Goal: Task Accomplishment & Management: Manage account settings

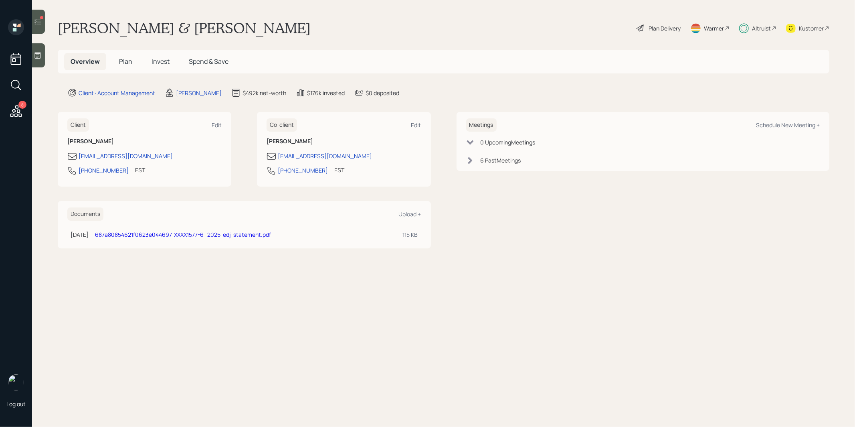
click at [158, 63] on span "Invest" at bounding box center [161, 61] width 18 height 9
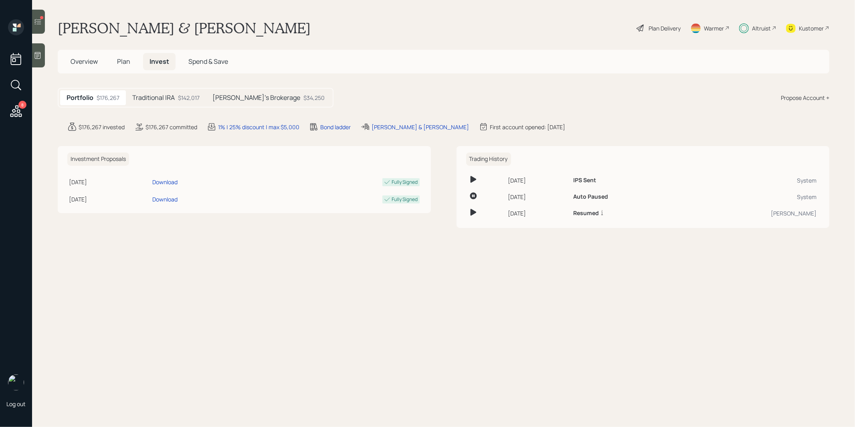
click at [38, 22] on icon at bounding box center [37, 22] width 7 height 6
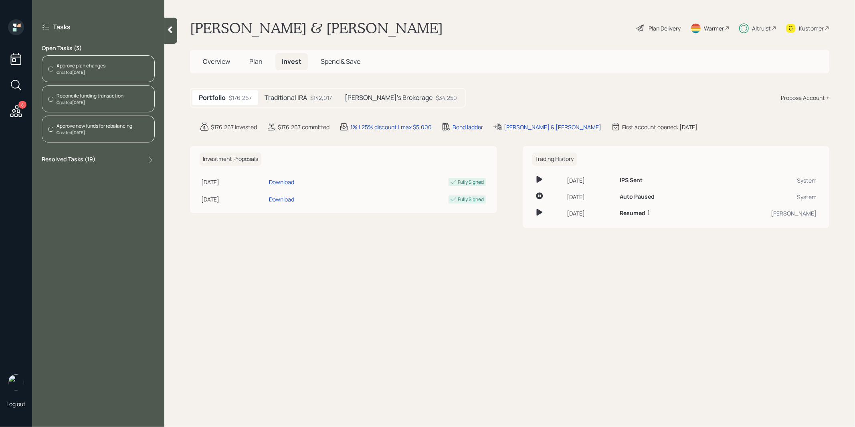
click at [92, 103] on div "Created [DATE]" at bounding box center [90, 102] width 67 height 6
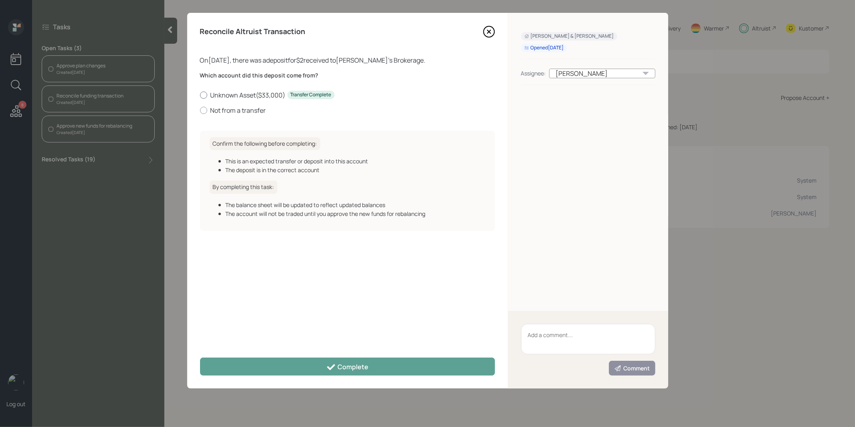
click at [251, 95] on label "Unknown Asset ( $33,000 ) Transfer Complete" at bounding box center [347, 95] width 295 height 9
click at [200, 95] on input "Unknown Asset ( $33,000 ) Transfer Complete" at bounding box center [200, 95] width 0 height 0
radio input "true"
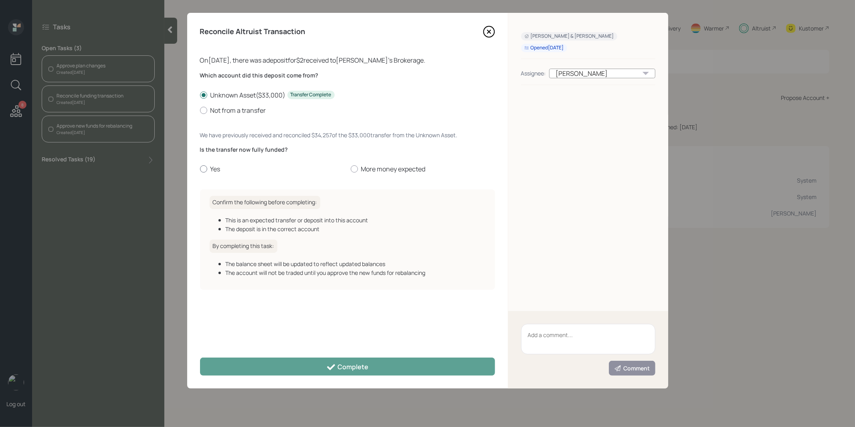
click at [204, 169] on div at bounding box center [203, 168] width 7 height 7
click at [200, 169] on input "Yes" at bounding box center [200, 169] width 0 height 0
radio input "true"
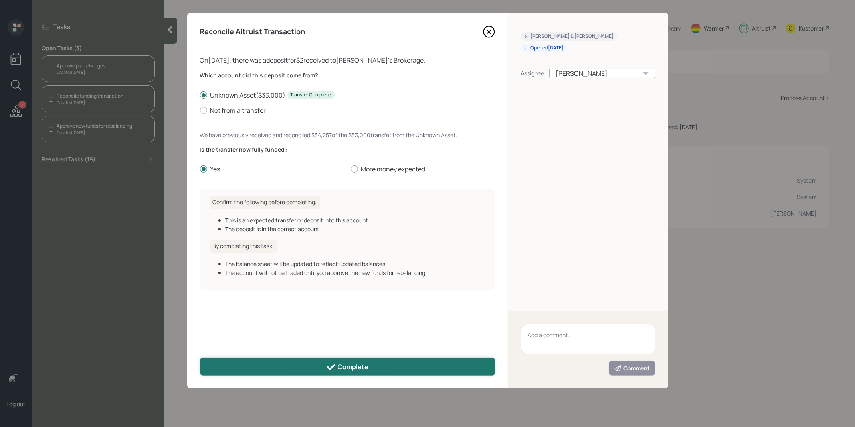
click at [269, 367] on button "Complete" at bounding box center [347, 366] width 295 height 18
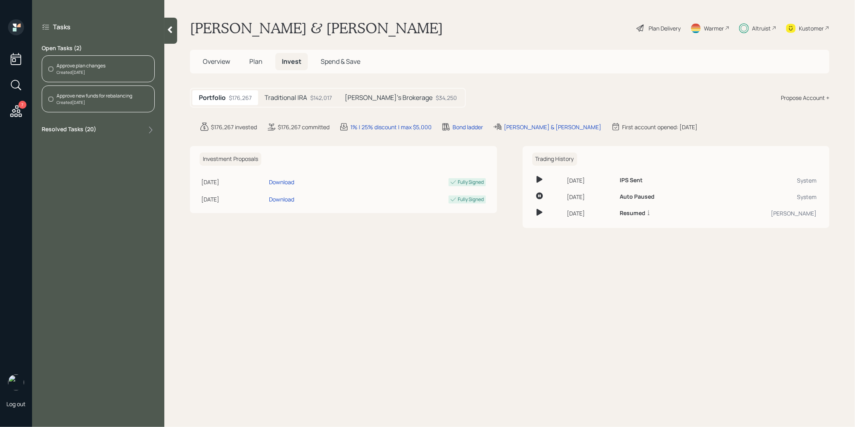
click at [83, 98] on div "Approve new funds for rebalancing" at bounding box center [95, 95] width 76 height 7
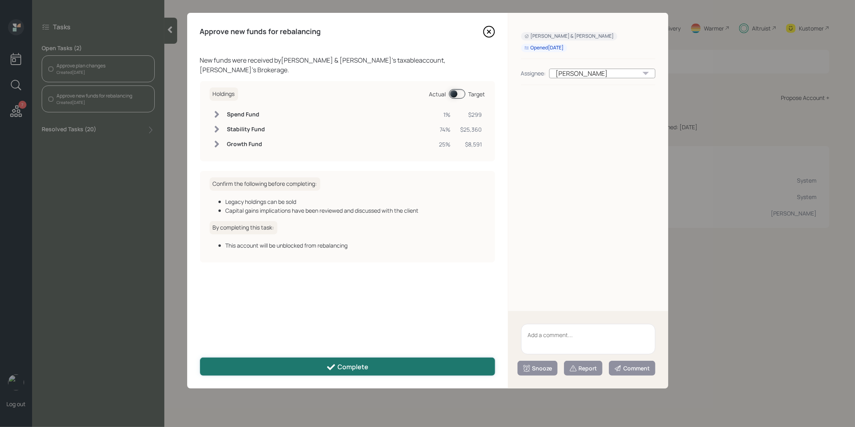
click at [330, 366] on icon at bounding box center [331, 367] width 10 height 10
